Goal: Check status: Check status

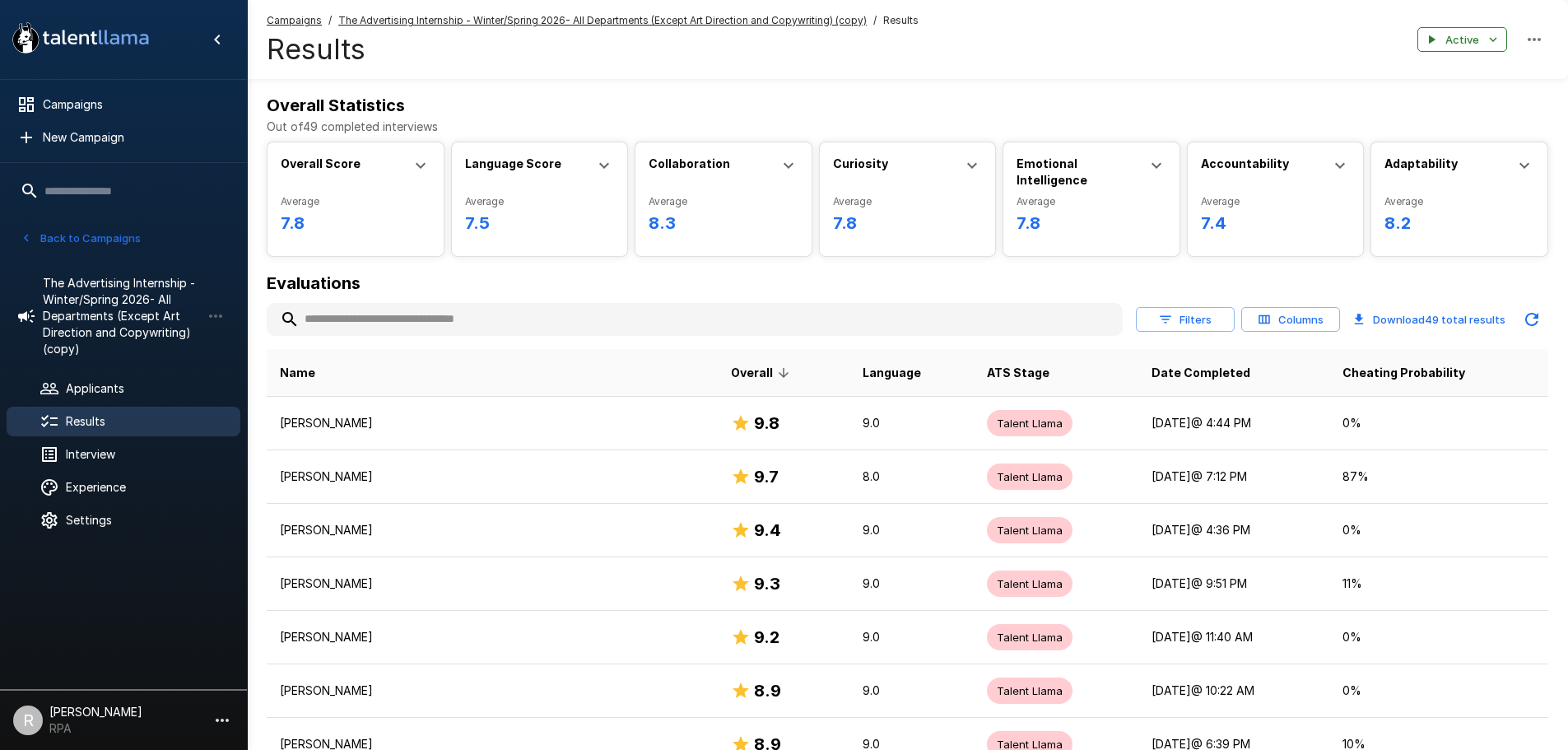
click at [112, 375] on div "Applicants" at bounding box center [123, 389] width 234 height 30
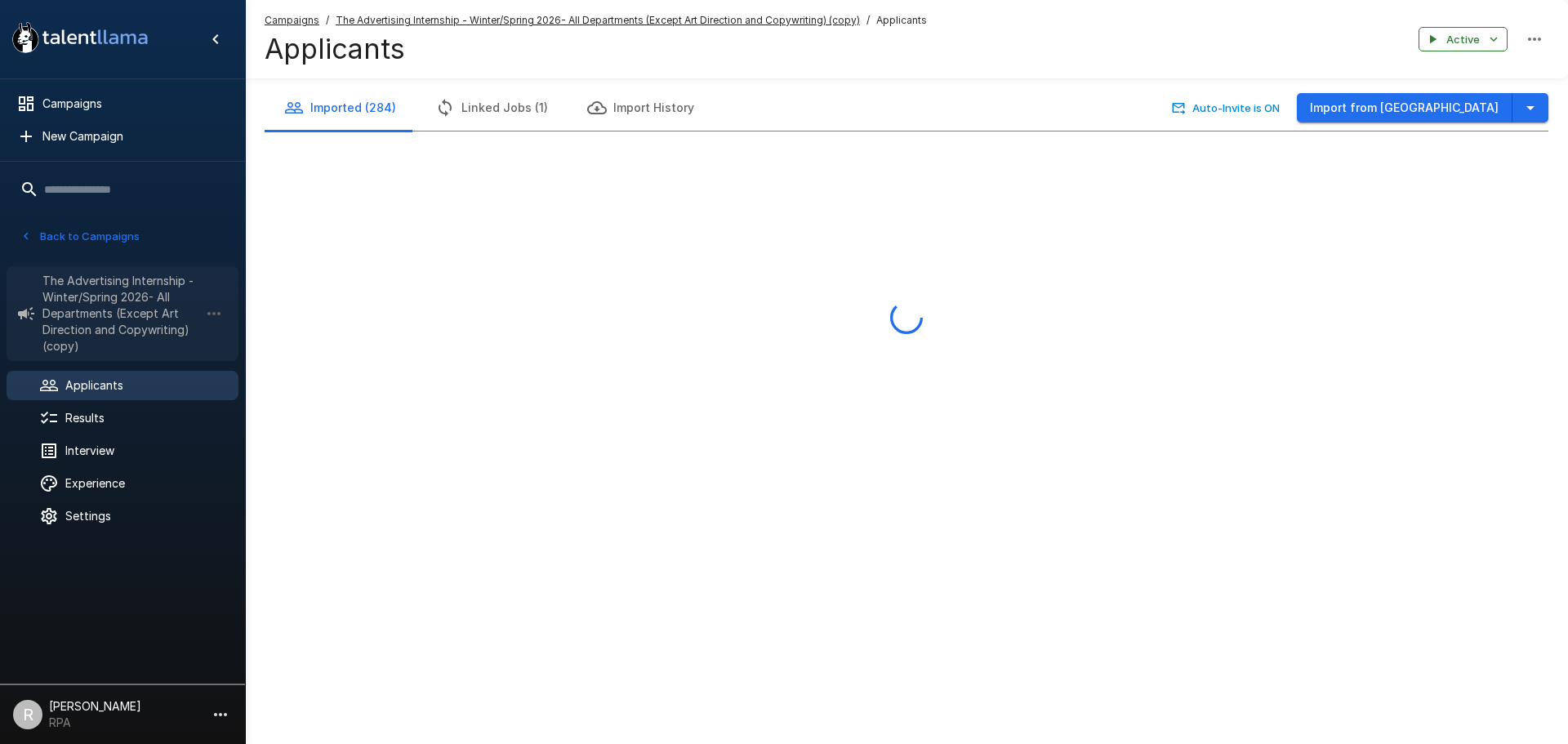
click at [111, 342] on span "The Advertising Internship - Winter/Spring 2026- All Departments (Except Art Di…" at bounding box center [121, 313] width 157 height 82
